Goal: Transaction & Acquisition: Purchase product/service

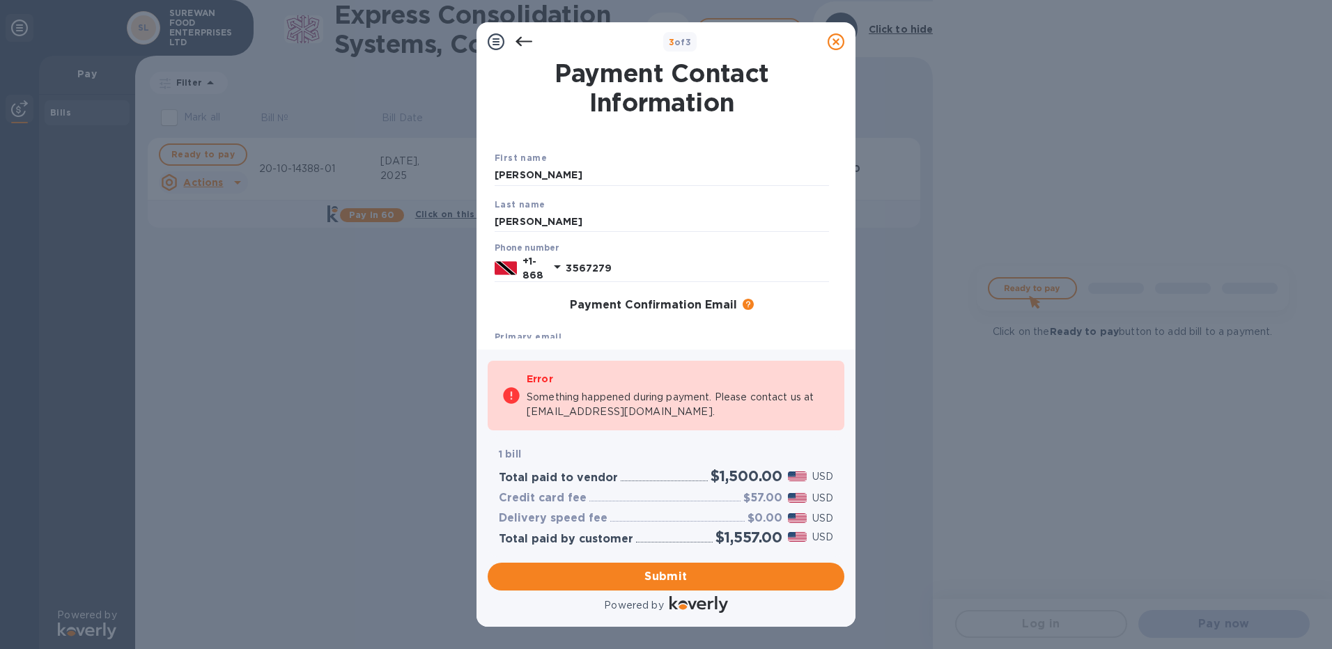
scroll to position [7, 0]
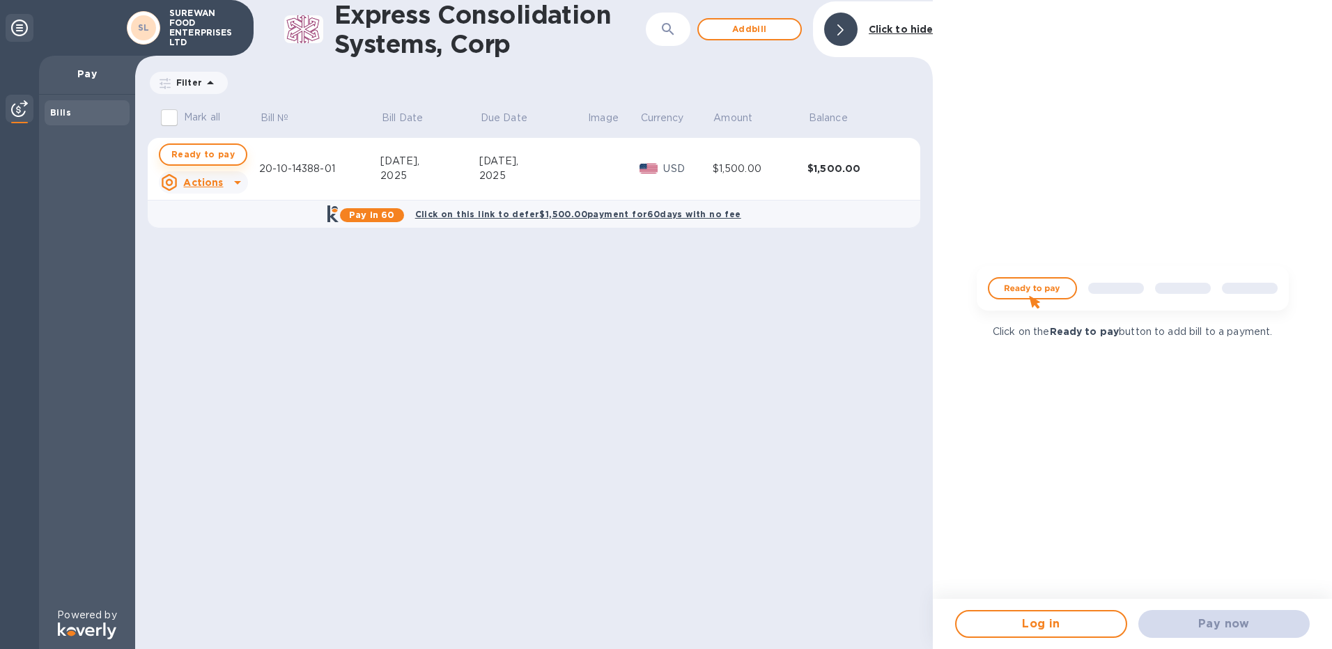
click at [217, 155] on span "Ready to pay" at bounding box center [202, 154] width 63 height 17
checkbox input "true"
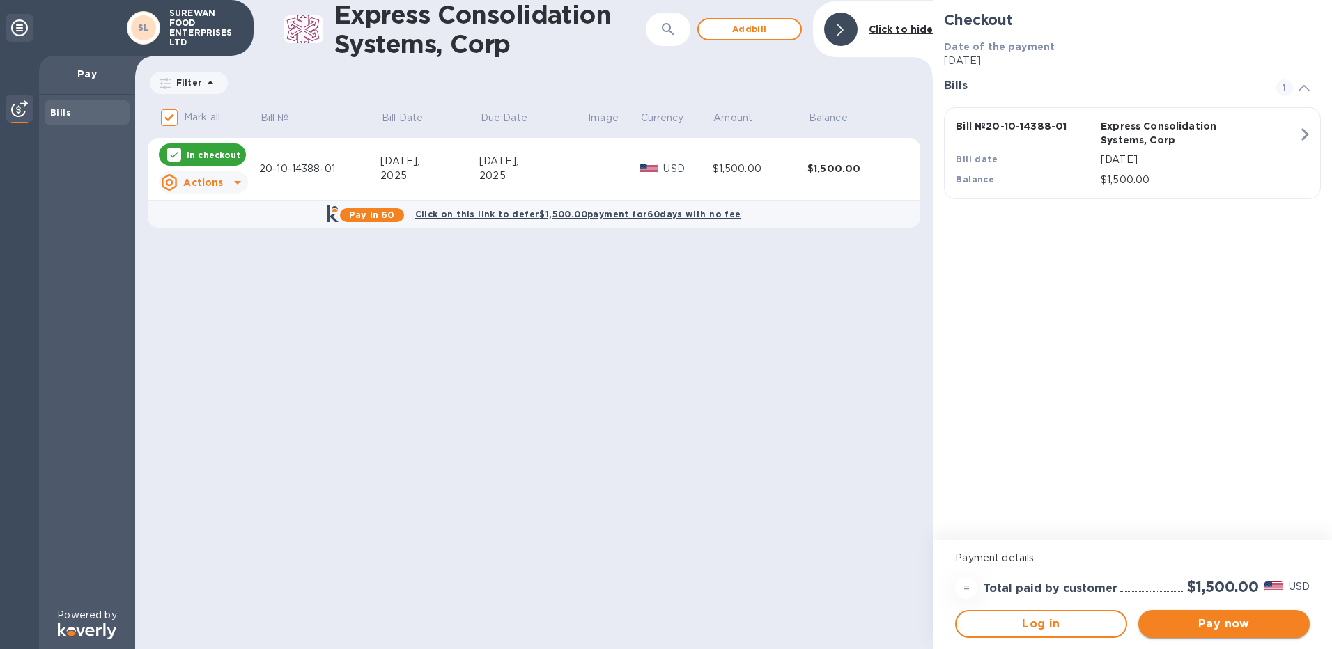
click at [1240, 618] on span "Pay now" at bounding box center [1224, 624] width 149 height 17
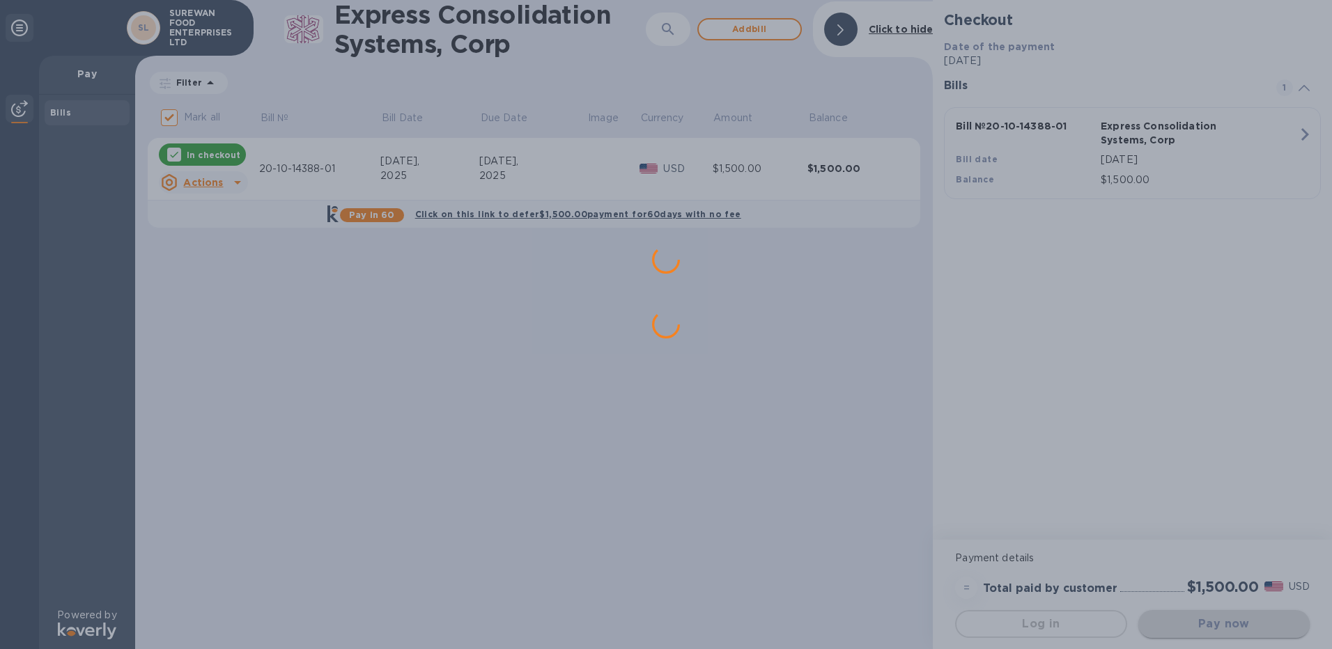
scroll to position [0, 0]
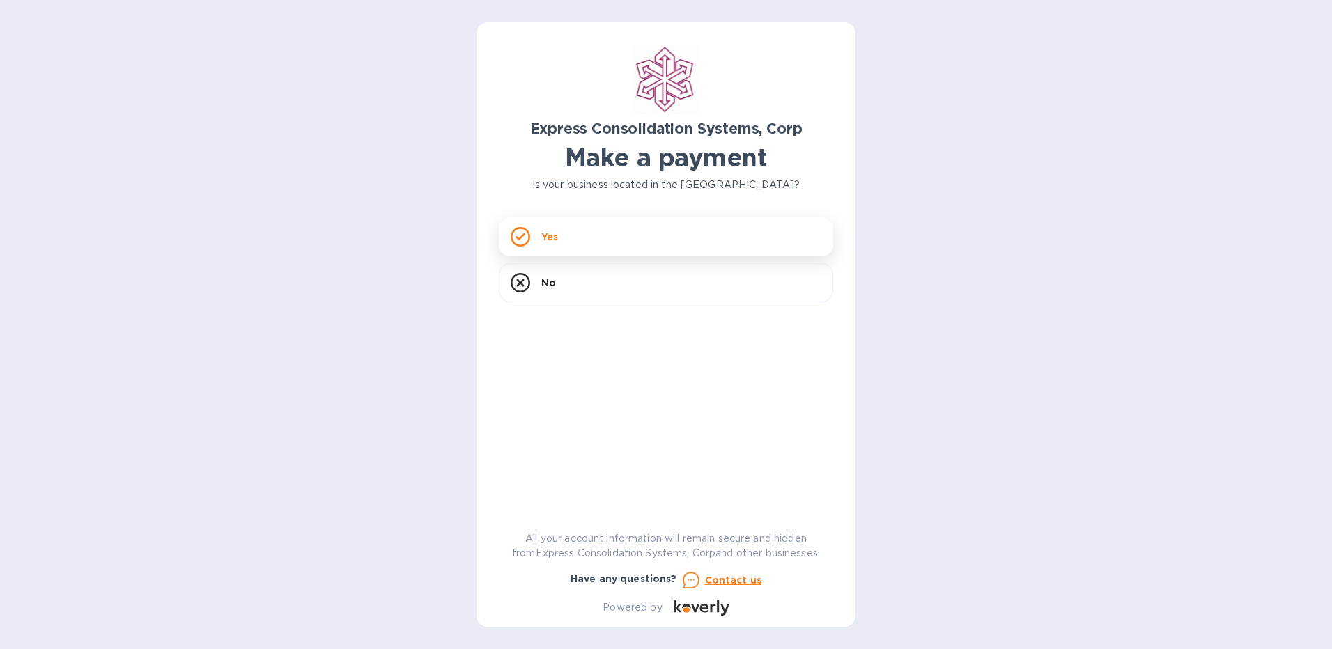
click at [537, 226] on div "Yes" at bounding box center [666, 236] width 334 height 39
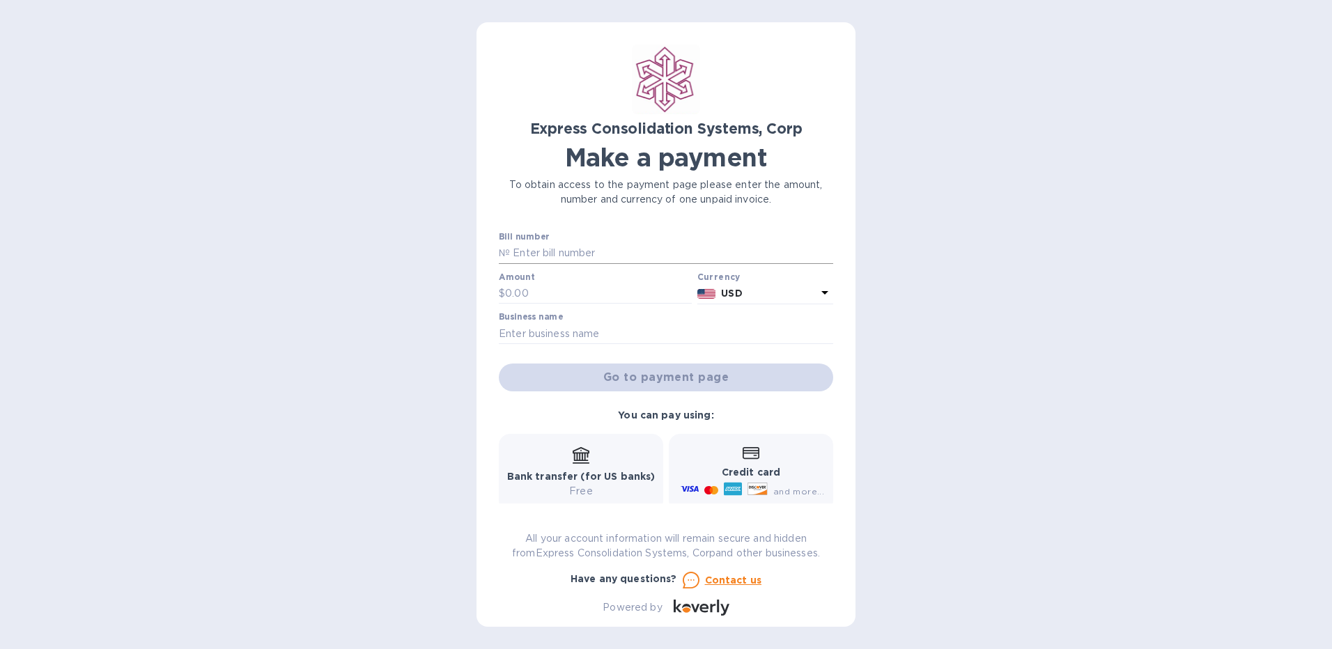
click at [580, 248] on input "text" at bounding box center [671, 253] width 323 height 21
paste input "20-10-14388-01"
type input "20-10-14388-01"
click at [571, 288] on input "text" at bounding box center [598, 294] width 187 height 21
type input "2,000"
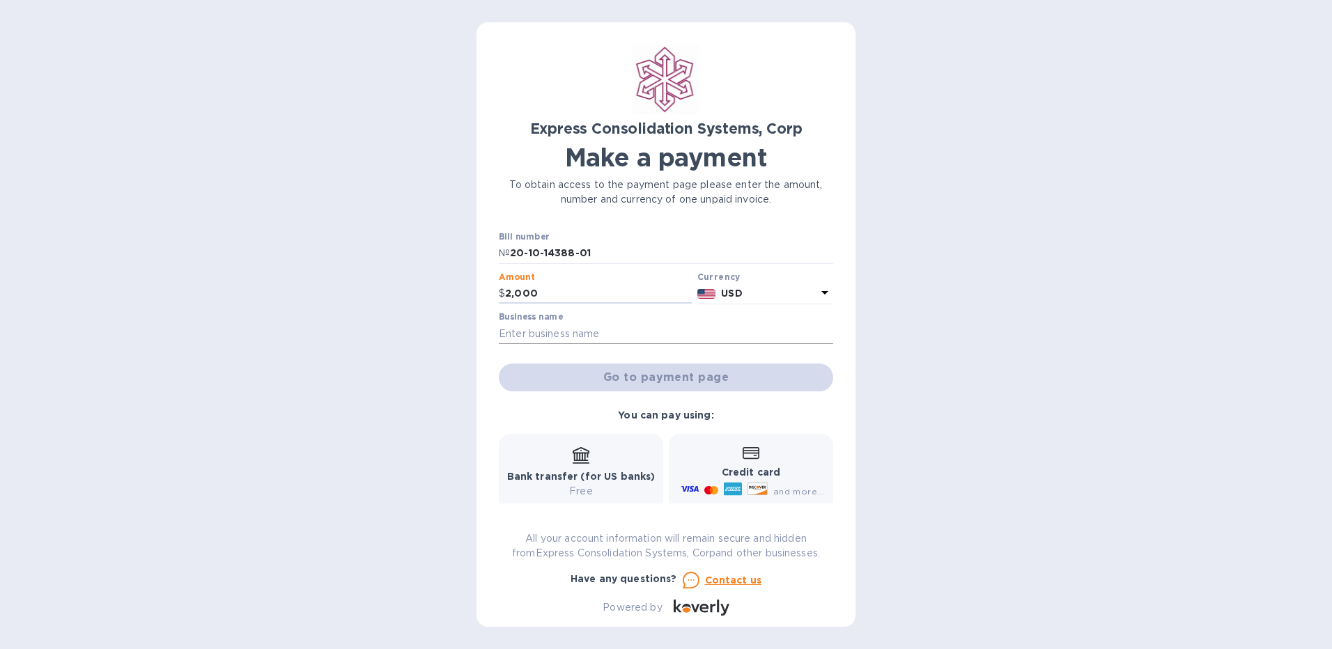
click at [536, 330] on input "text" at bounding box center [666, 333] width 334 height 21
type input "s"
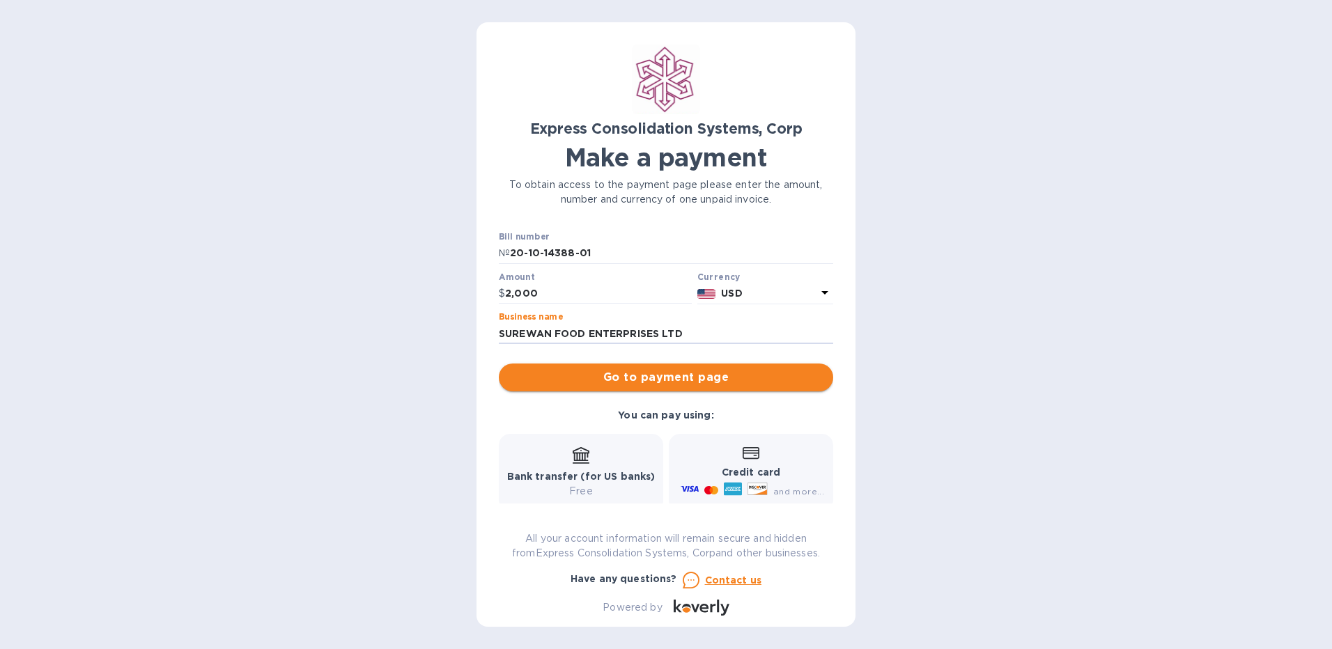
type input "SUREWAN FOOD ENTERPRISES LTD"
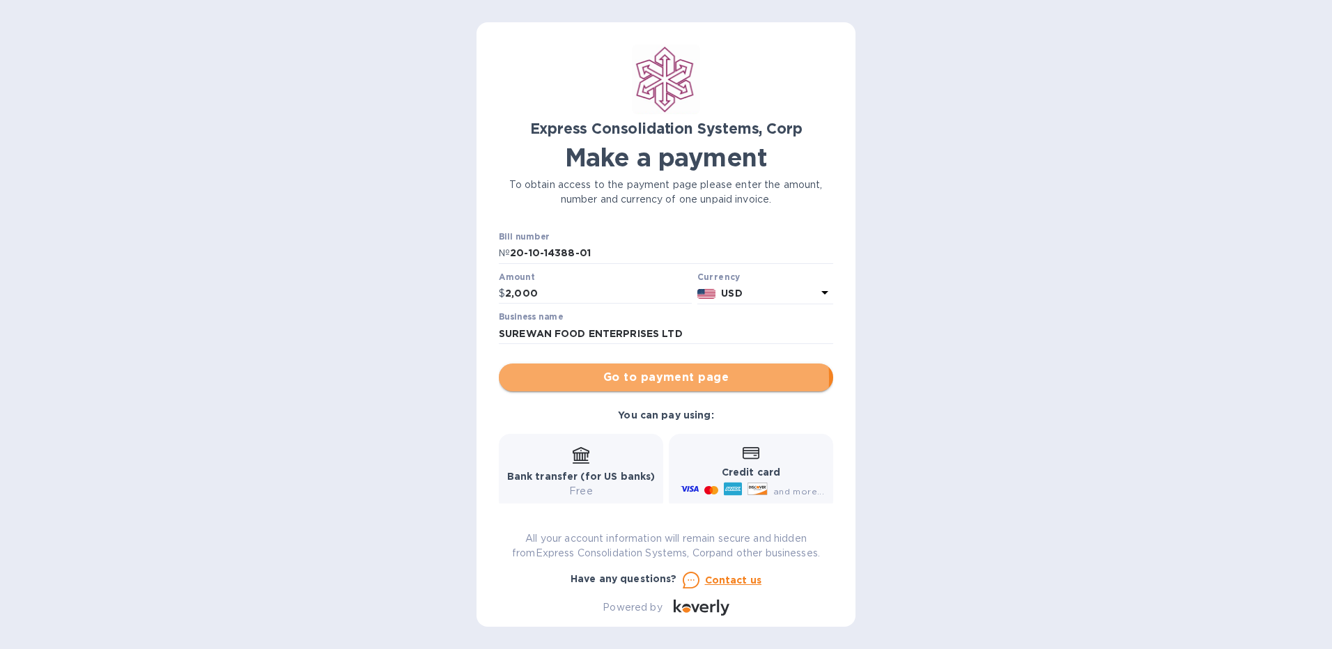
click at [601, 379] on span "Go to payment page" at bounding box center [666, 377] width 312 height 17
